Goal: Use online tool/utility: Utilize a website feature to perform a specific function

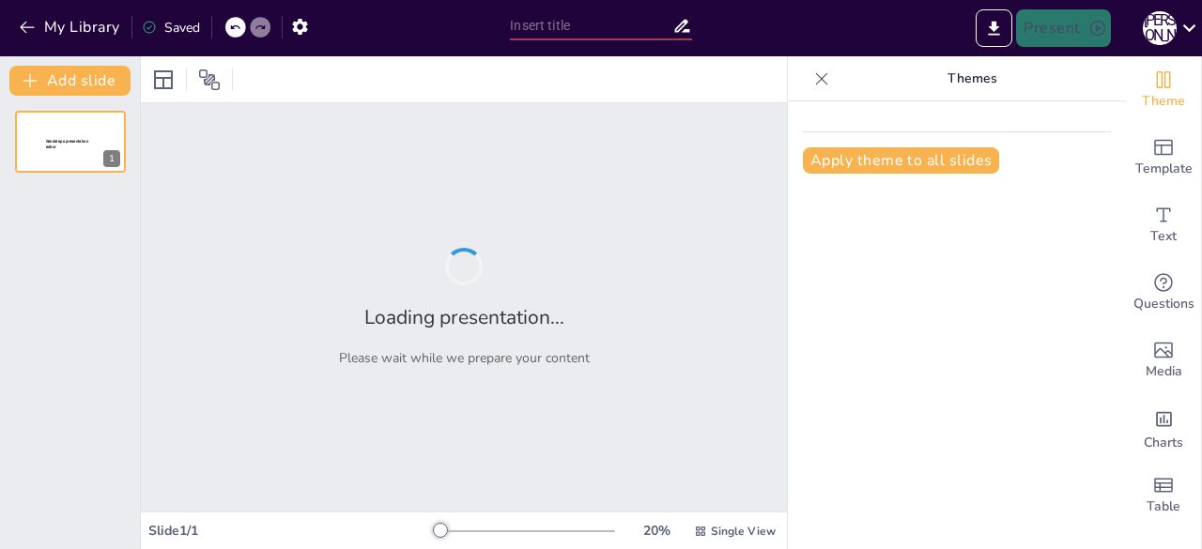
type input "Шкідливі звички у підлітків: Як не стати жертвою?"
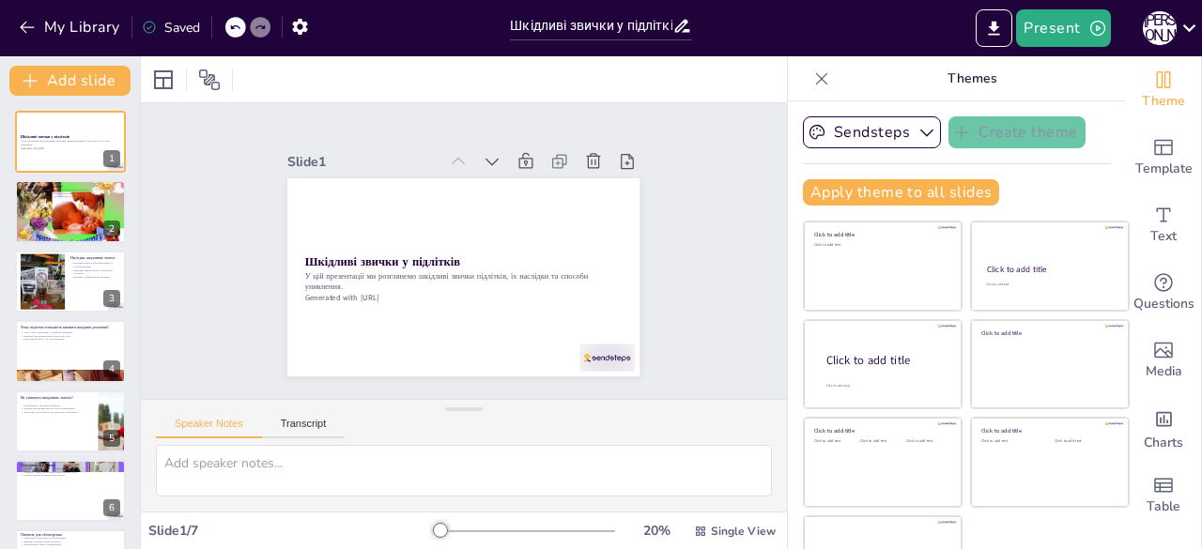
click at [712, 88] on div at bounding box center [464, 79] width 646 height 46
click at [721, 77] on div at bounding box center [464, 79] width 646 height 46
click at [64, 219] on div at bounding box center [70, 211] width 113 height 84
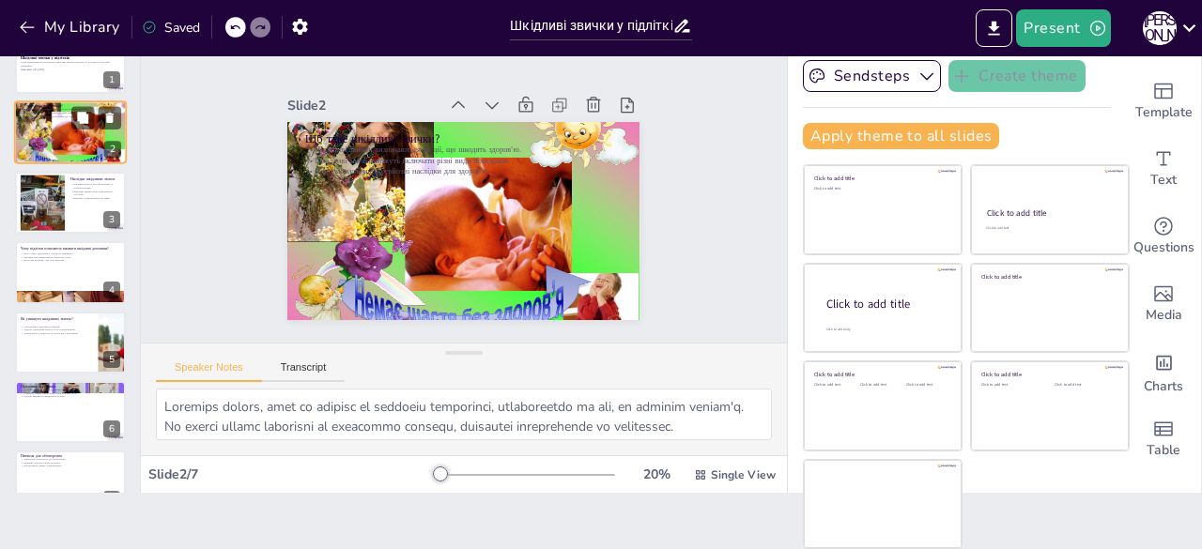
scroll to position [20, 0]
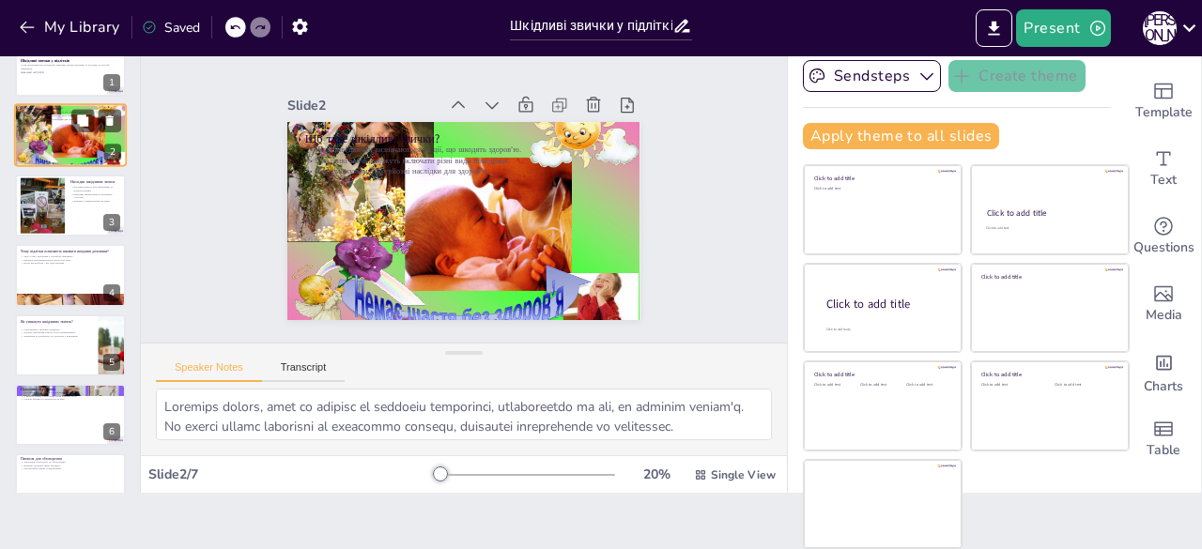
click at [64, 219] on div at bounding box center [42, 205] width 62 height 56
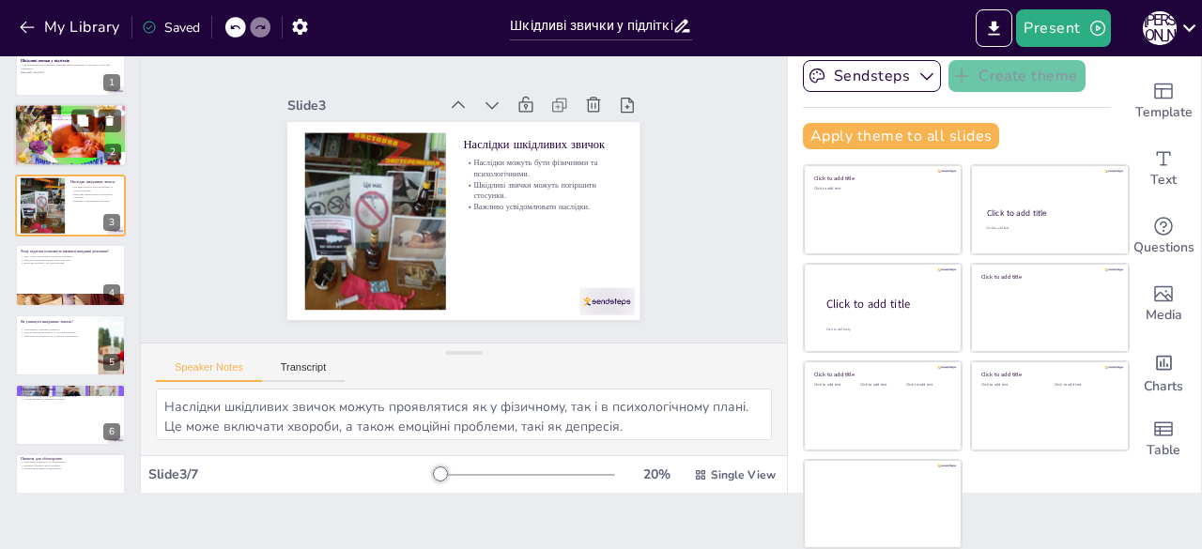
scroll to position [0, 0]
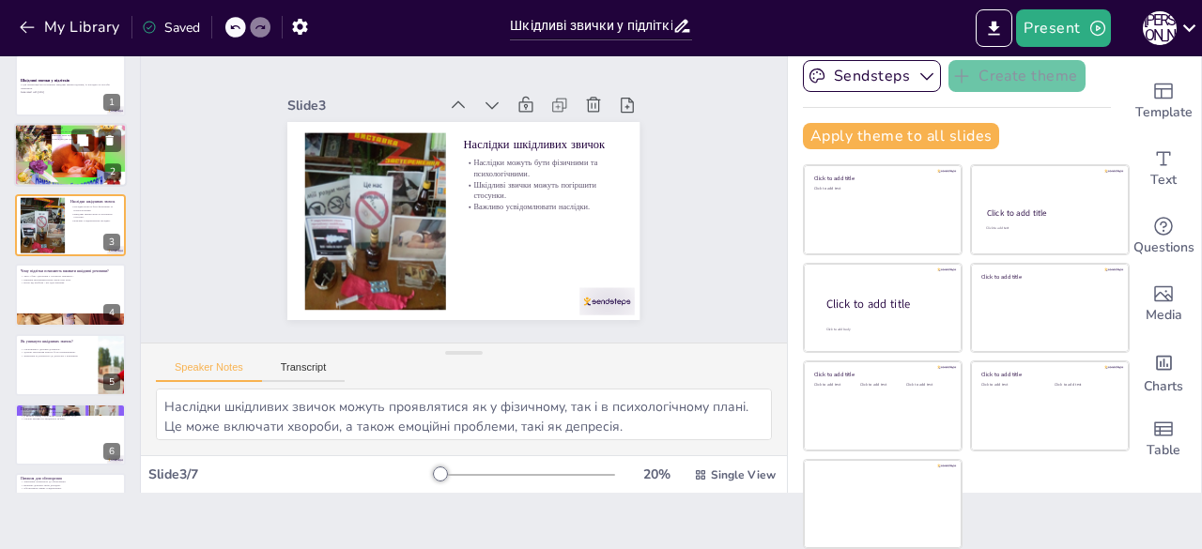
click at [64, 219] on div at bounding box center [42, 225] width 62 height 56
click at [66, 304] on div at bounding box center [70, 295] width 113 height 64
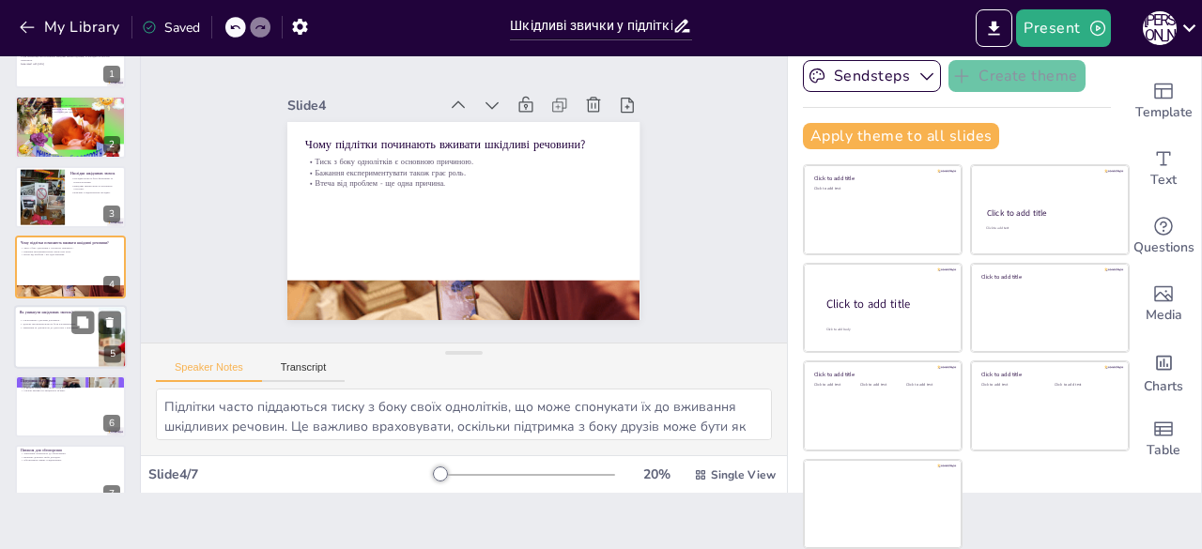
click at [58, 345] on div at bounding box center [70, 337] width 113 height 64
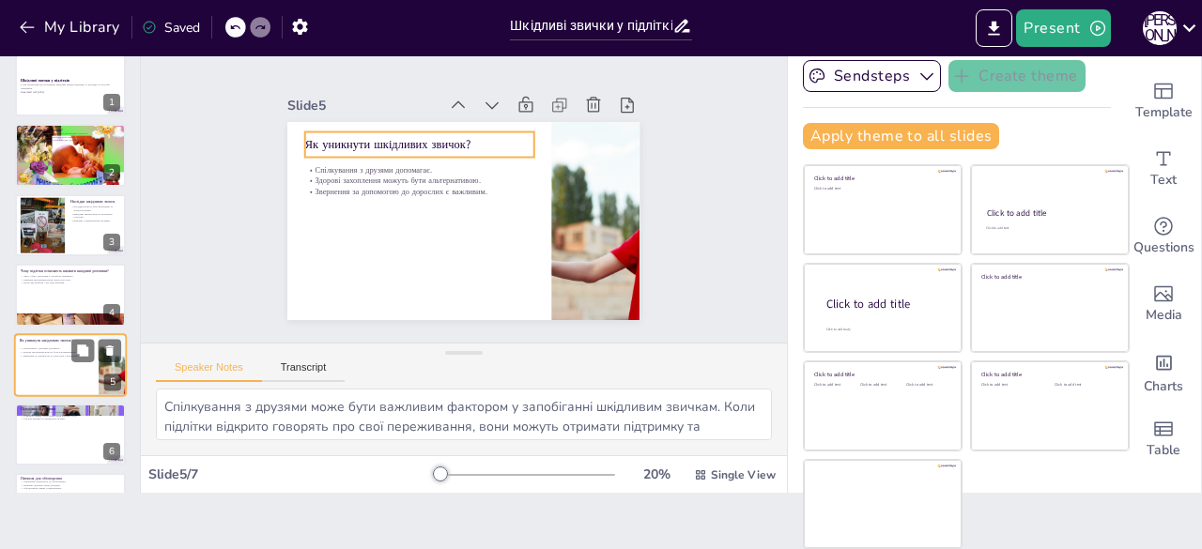
scroll to position [57, 0]
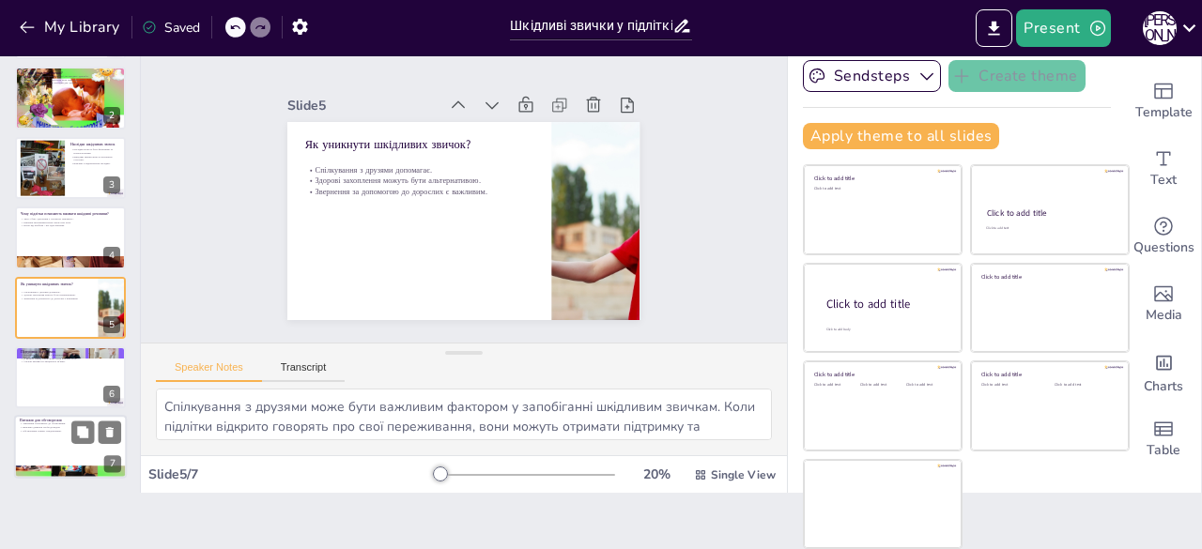
click at [64, 436] on div at bounding box center [70, 448] width 113 height 64
type textarea "Запитання для обговорення можуть допомогти підліткам усвідомити ризики шкідливи…"
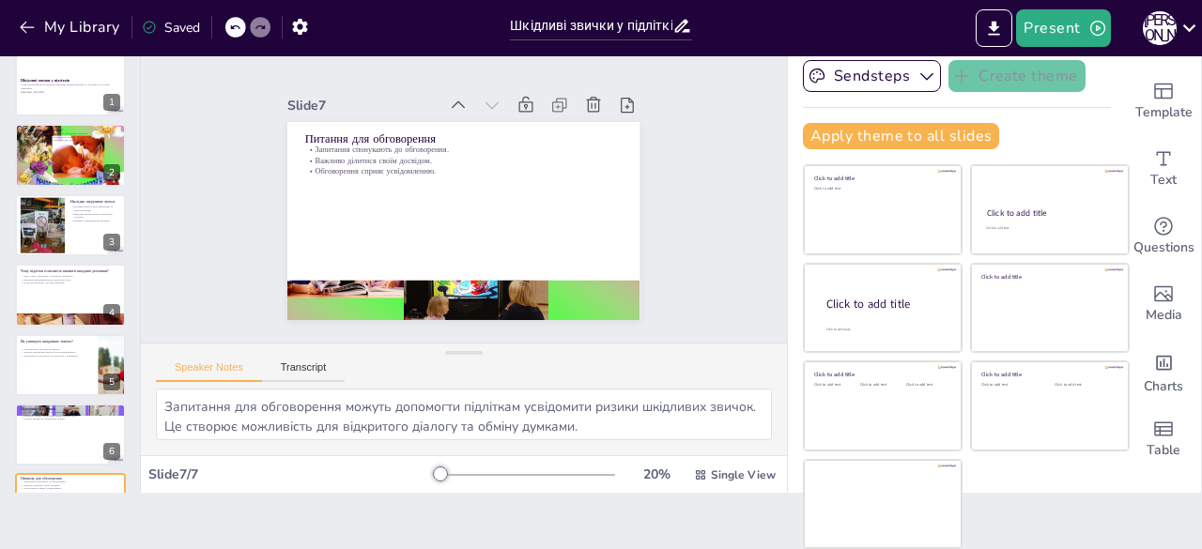
scroll to position [0, 0]
